Goal: Navigation & Orientation: Find specific page/section

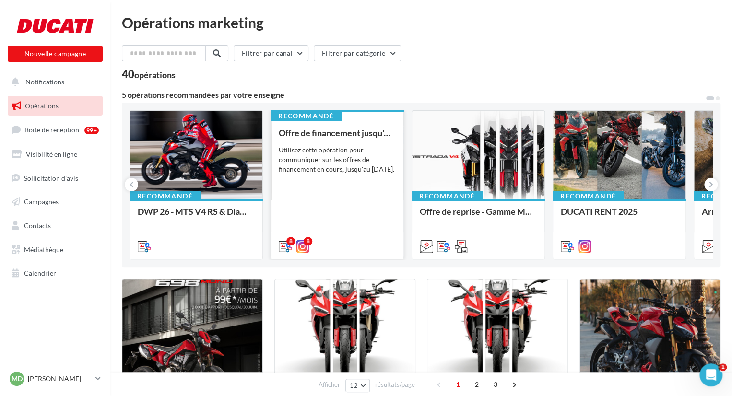
click at [349, 217] on div "Offre de financement jusqu'au 30 septembre Utilisez cette opération pour commun…" at bounding box center [337, 189] width 117 height 122
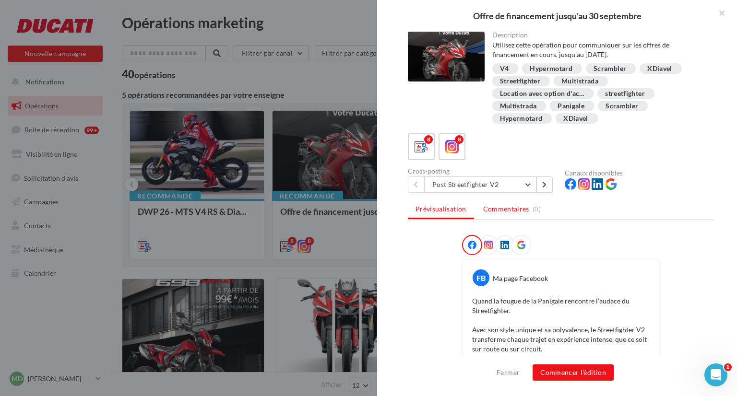
click at [507, 209] on span "Commentaires" at bounding box center [506, 209] width 46 height 10
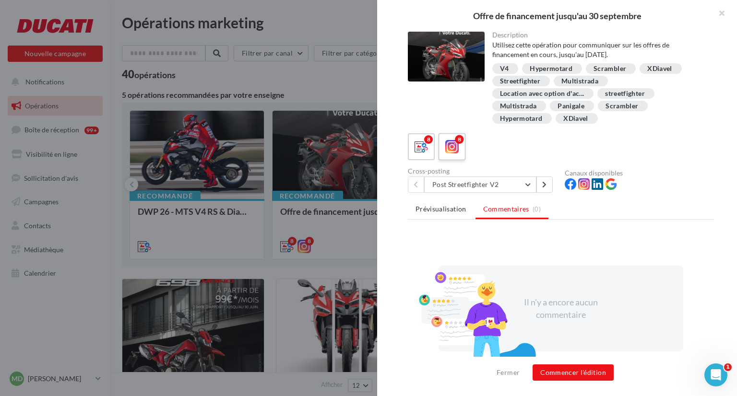
click at [456, 144] on icon at bounding box center [452, 147] width 14 height 14
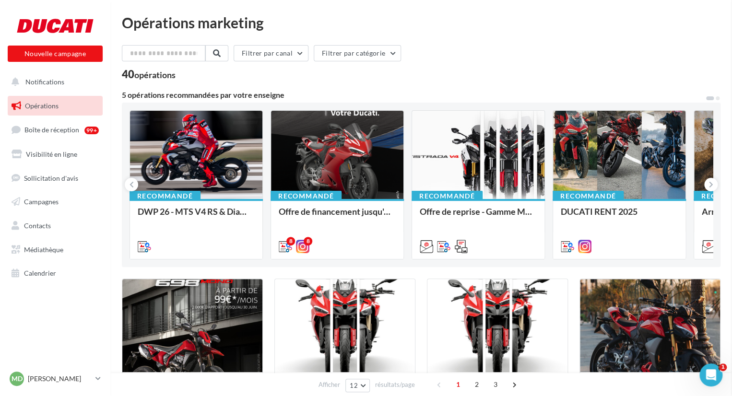
click at [34, 274] on span "Calendrier" at bounding box center [40, 273] width 32 height 8
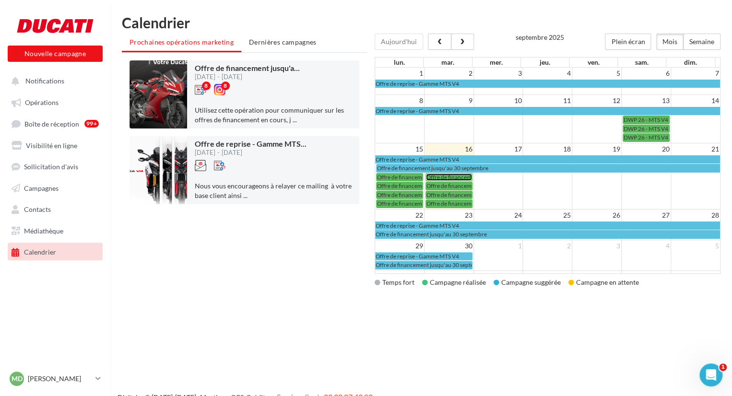
click at [460, 175] on span "Offre de financement jusqu'au 30 septembre" at bounding box center [481, 177] width 111 height 7
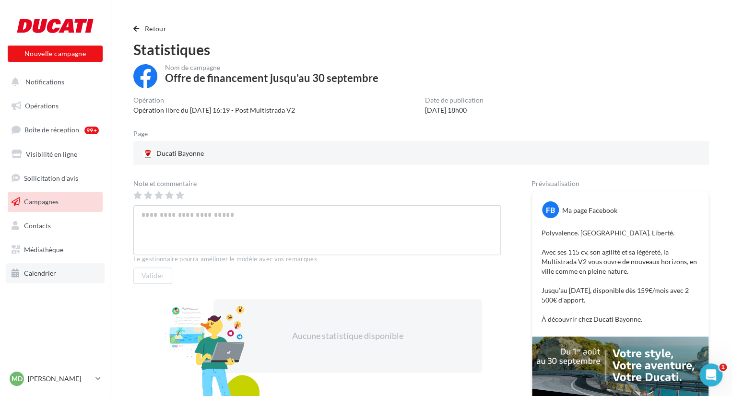
click at [55, 268] on link "Calendrier" at bounding box center [55, 273] width 99 height 20
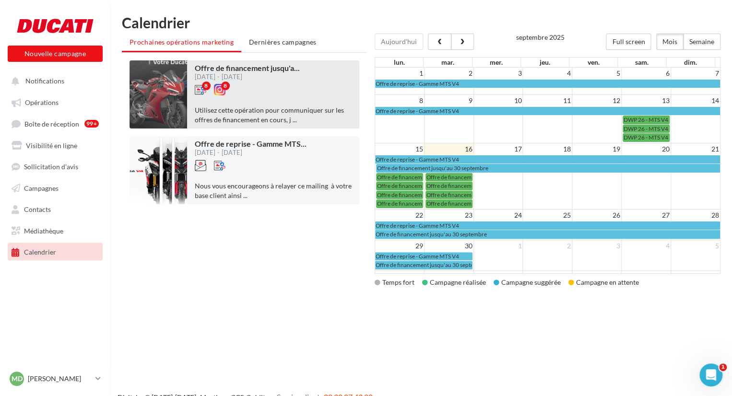
click at [277, 89] on div "8 8" at bounding box center [247, 95] width 105 height 22
click at [238, 126] on div "Offre de financement jusqu'a ... 15/09/2025 - 30/09/2025 8 8 Utilisez cette opé…" at bounding box center [273, 94] width 172 height 68
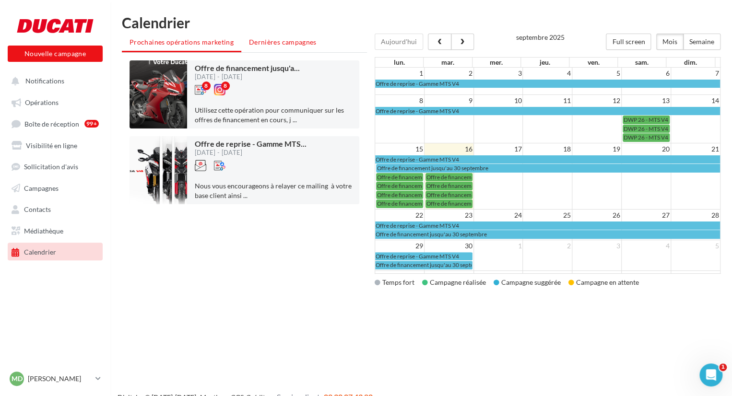
click at [297, 47] on li "Dernières campagnes" at bounding box center [282, 42] width 83 height 17
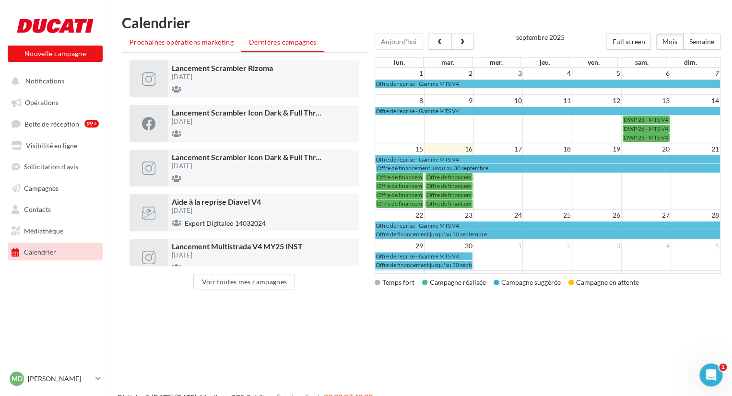
click at [176, 44] on span "Prochaines opérations marketing" at bounding box center [182, 42] width 104 height 8
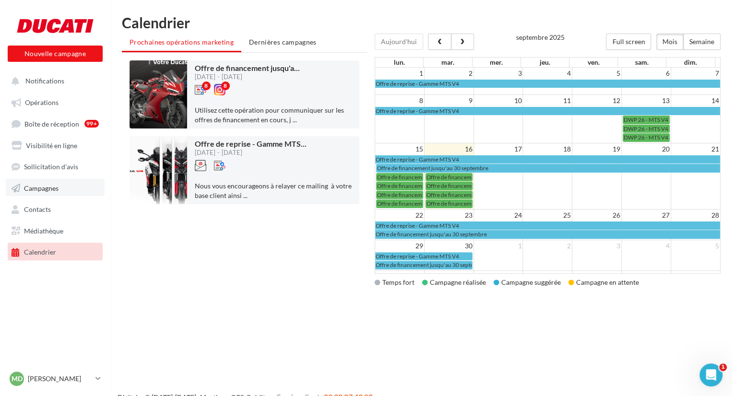
click at [40, 189] on span "Campagnes" at bounding box center [41, 188] width 35 height 8
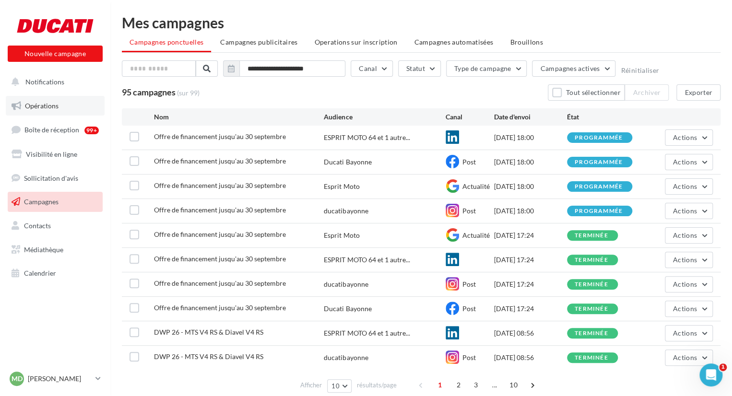
click at [69, 99] on link "Opérations" at bounding box center [55, 106] width 99 height 20
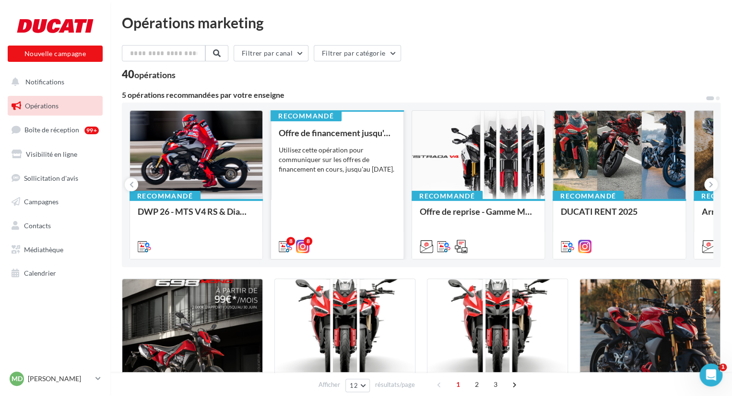
click at [329, 154] on div "Utilisez cette opération pour communiquer sur les offres de financement en cour…" at bounding box center [337, 159] width 117 height 29
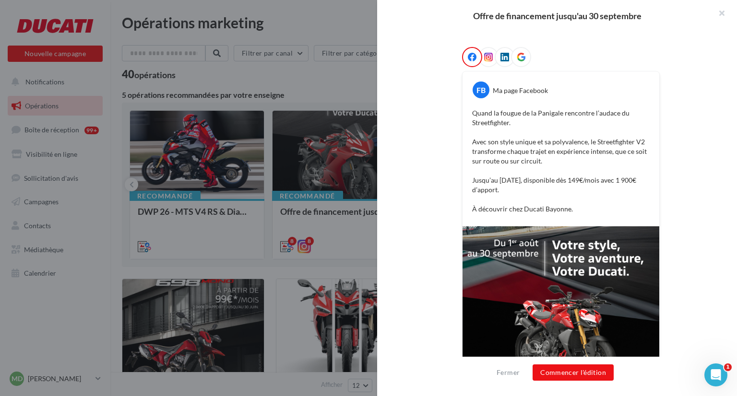
scroll to position [257, 0]
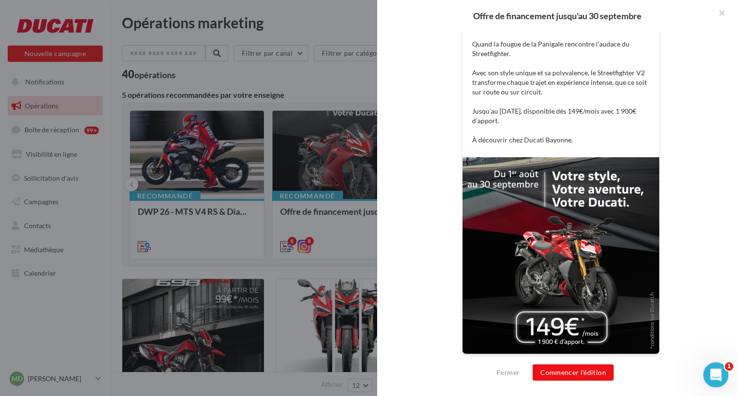
click at [714, 378] on icon "Ouvrir le Messenger Intercom" at bounding box center [715, 374] width 16 height 16
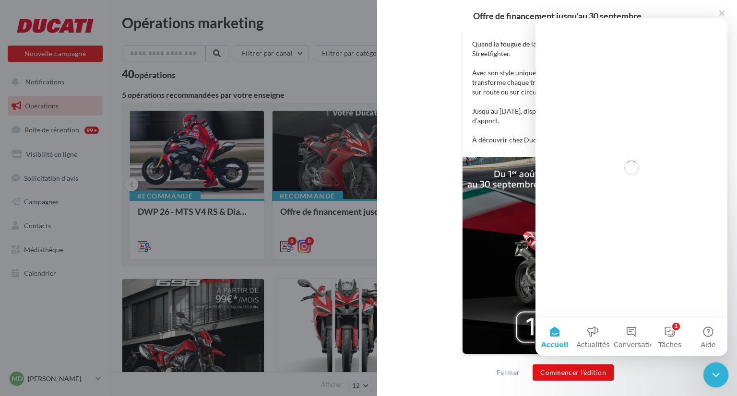
scroll to position [0, 0]
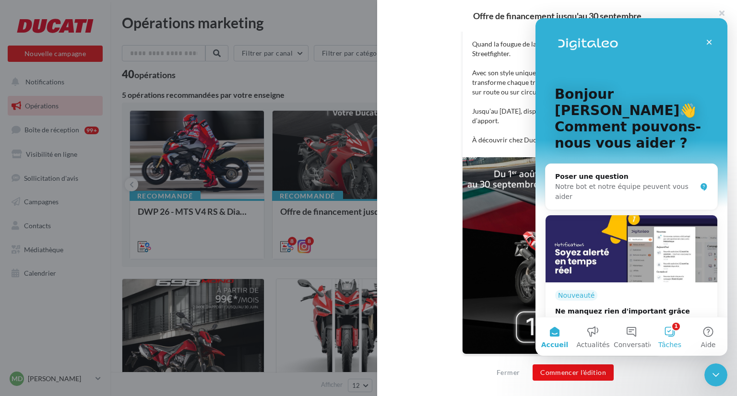
click at [666, 337] on button "1 Tâches" at bounding box center [669, 337] width 38 height 38
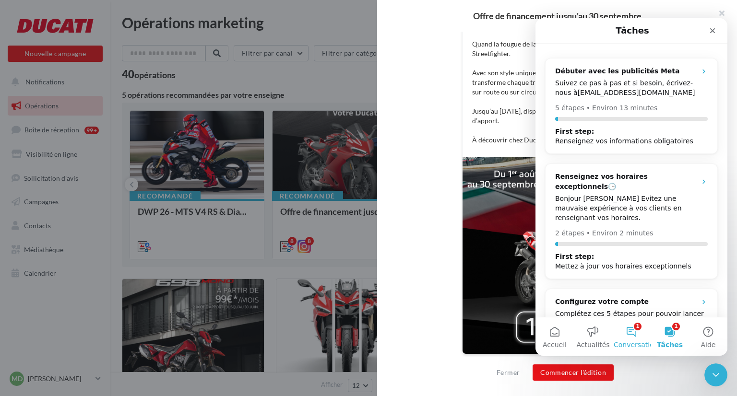
click at [628, 342] on span "Conversations" at bounding box center [638, 345] width 48 height 7
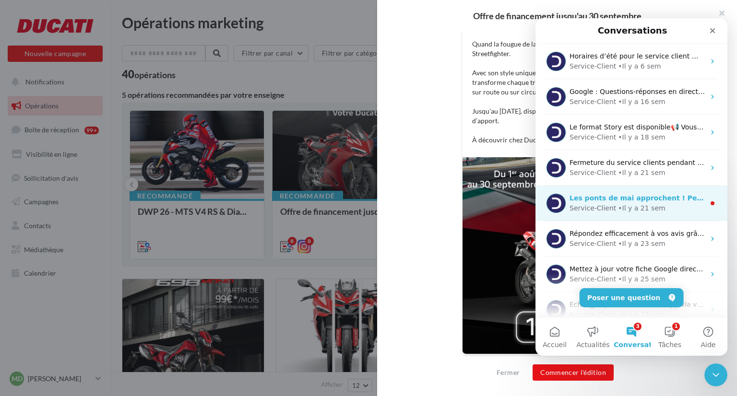
click at [622, 210] on div "• Il y a 21 sem" at bounding box center [641, 208] width 47 height 10
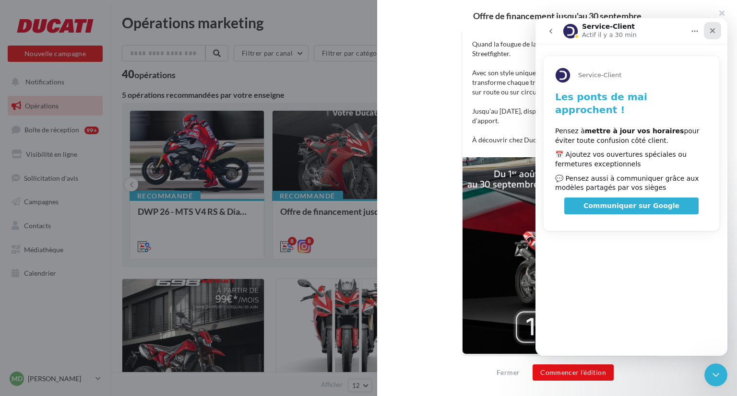
click at [712, 28] on icon "Fermer" at bounding box center [712, 31] width 8 height 8
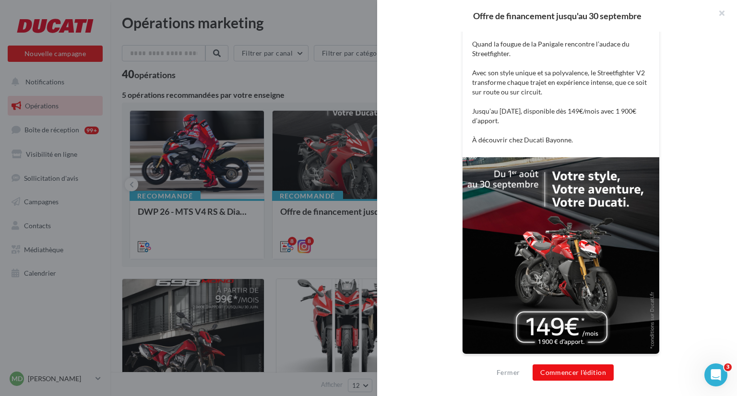
click at [428, 104] on div "FB Ma page Facebook Quand la fougue de la Panigale rencontre l’audace du Street…" at bounding box center [561, 172] width 306 height 389
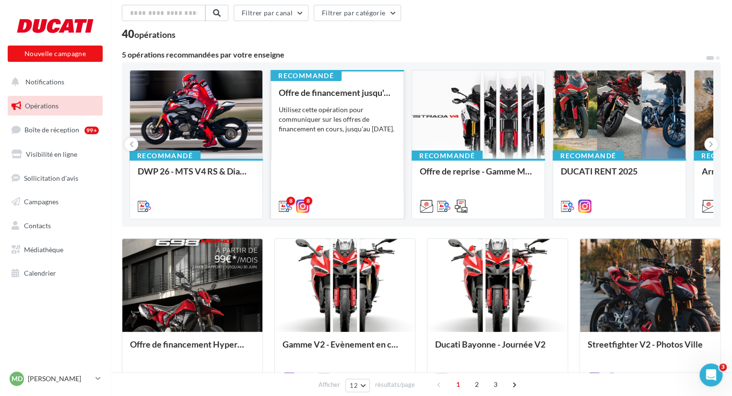
scroll to position [112, 0]
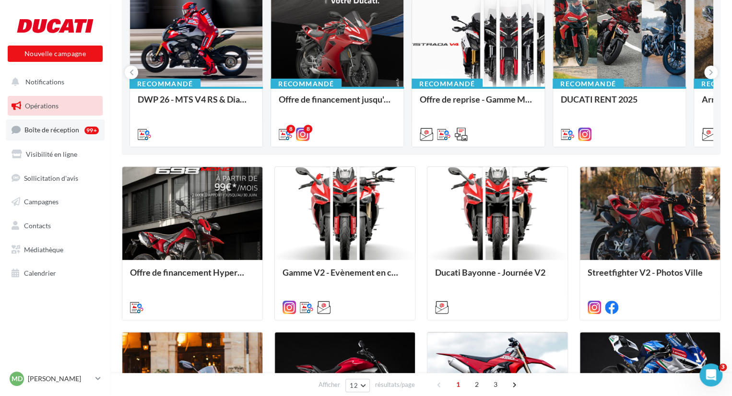
click at [61, 130] on span "Boîte de réception" at bounding box center [51, 130] width 55 height 8
